Goal: Book appointment/travel/reservation

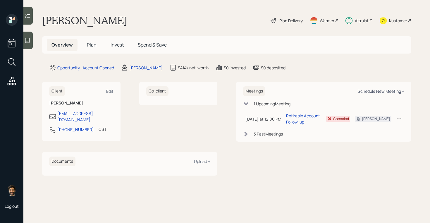
click at [388, 92] on div "Schedule New Meeting +" at bounding box center [381, 91] width 47 height 6
select select "f14b762f-c7c2-4b89-9227-8fa891345eea"
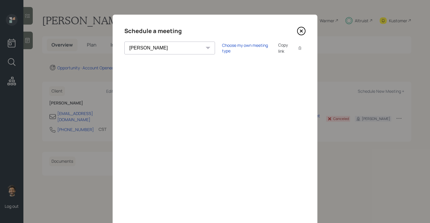
click at [297, 31] on icon at bounding box center [301, 31] width 9 height 9
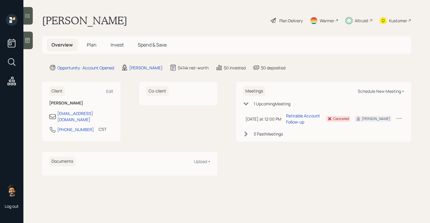
click at [378, 88] on div "Schedule New Meeting +" at bounding box center [381, 91] width 47 height 6
select select "f14b762f-c7c2-4b89-9227-8fa891345eea"
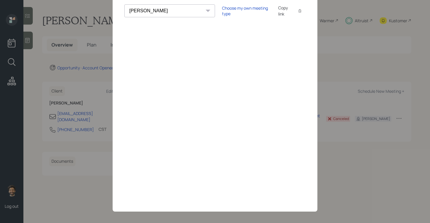
scroll to position [38, 0]
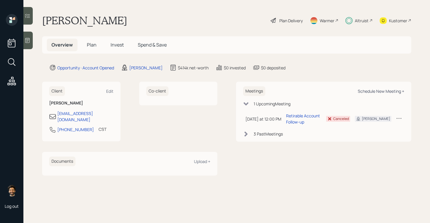
click at [364, 91] on div "Schedule New Meeting +" at bounding box center [381, 91] width 47 height 6
select select "f14b762f-c7c2-4b89-9227-8fa891345eea"
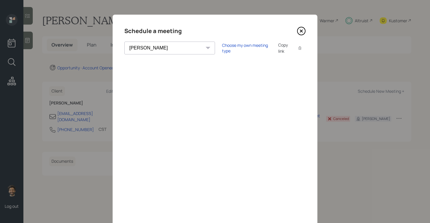
click at [302, 31] on icon at bounding box center [301, 31] width 2 height 2
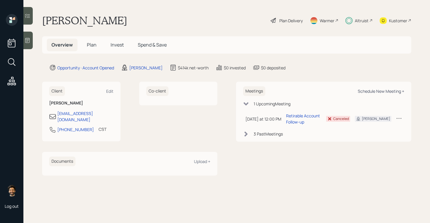
click at [373, 91] on div "Schedule New Meeting +" at bounding box center [381, 91] width 47 height 6
select select "f14b762f-c7c2-4b89-9227-8fa891345eea"
